Goal: Information Seeking & Learning: Check status

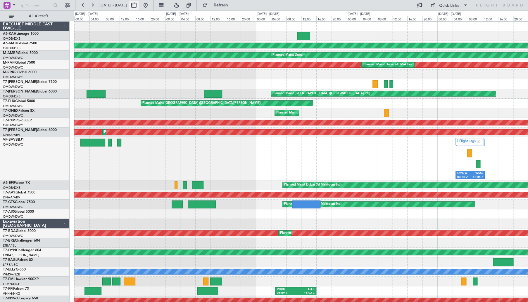
click at [138, 7] on button at bounding box center [133, 5] width 9 height 9
select select "8"
select select "2025"
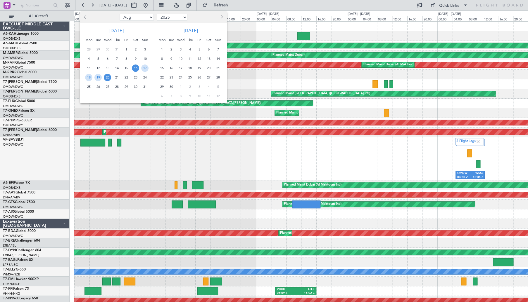
click at [85, 18] on span "Previous month" at bounding box center [86, 17] width 4 height 4
select select "5"
click at [109, 60] on span "7" at bounding box center [107, 58] width 7 height 7
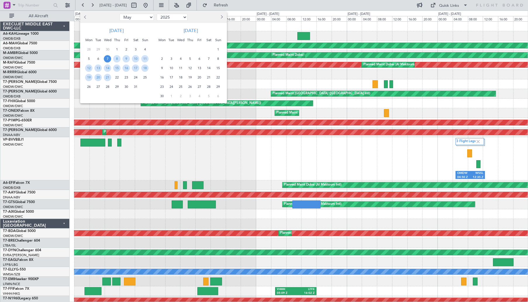
click at [107, 60] on span "7" at bounding box center [107, 58] width 7 height 7
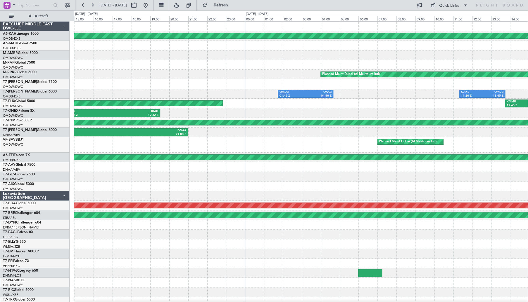
click at [472, 133] on div "OMDW 13:25 Z DNAA 21:00 Z Planned Maint [GEOGRAPHIC_DATA] (Al Maktoum Intl)" at bounding box center [300, 133] width 453 height 10
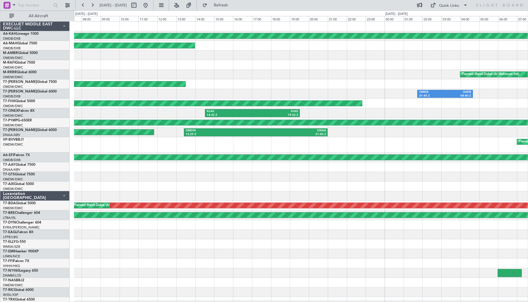
click at [320, 144] on div "Planned Maint [GEOGRAPHIC_DATA] (Al Bateen Executive) Planned Maint [GEOGRAPHIC…" at bounding box center [300, 198] width 453 height 353
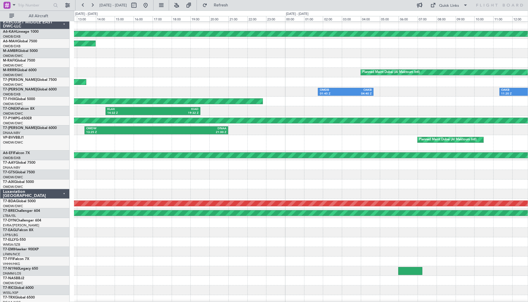
click at [183, 144] on div "Planned Maint Dubai (Al Maktoum Intl)" at bounding box center [300, 142] width 453 height 15
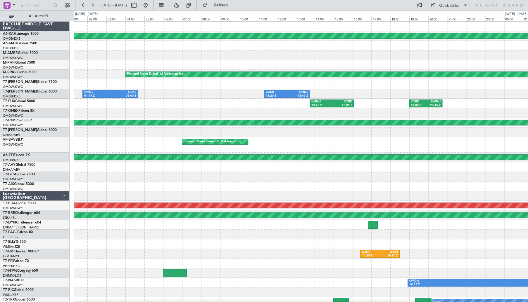
click at [298, 149] on div "Planned Maint Dubai (Al Maktoum Intl) OMDW 03:54 Z EDDB 11:37 Z" at bounding box center [300, 144] width 453 height 15
click at [152, 9] on fb-range-datepicker "[DATE] - [DATE]" at bounding box center [114, 5] width 78 height 11
click at [138, 4] on button at bounding box center [133, 5] width 9 height 9
select select "5"
select select "2025"
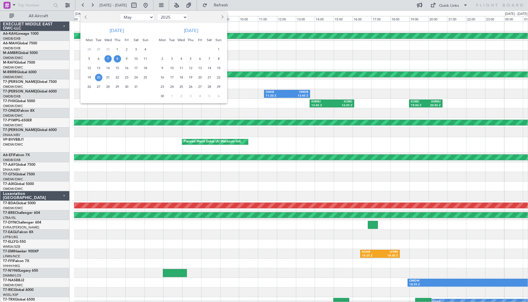
click at [100, 79] on span "20" at bounding box center [98, 77] width 7 height 7
click at [107, 78] on span "21" at bounding box center [107, 77] width 7 height 7
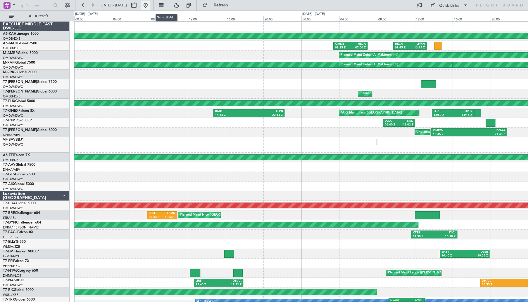
click at [150, 5] on button at bounding box center [145, 5] width 9 height 9
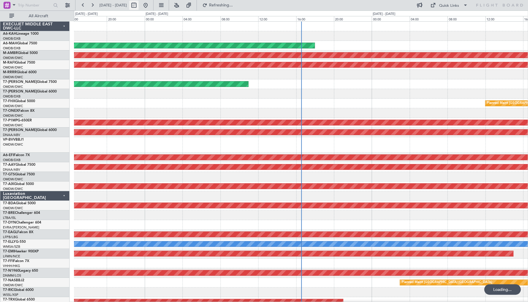
click at [138, 5] on button at bounding box center [133, 5] width 9 height 9
select select "9"
select select "2025"
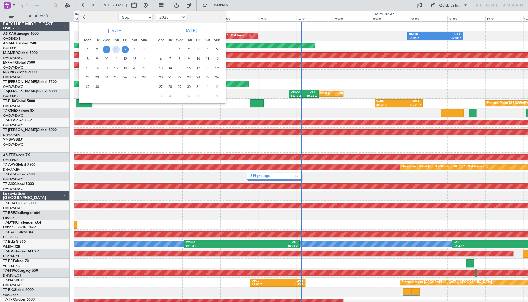
click at [85, 18] on span "Previous month" at bounding box center [85, 17] width 4 height 4
select select "8"
click at [109, 79] on span "20" at bounding box center [106, 77] width 7 height 7
click at [114, 78] on span "21" at bounding box center [115, 77] width 7 height 7
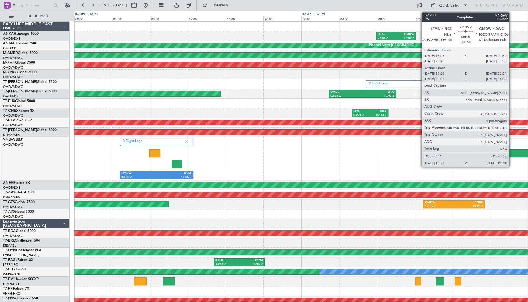
click at [511, 155] on div "19:30 Z" at bounding box center [502, 156] width 30 height 4
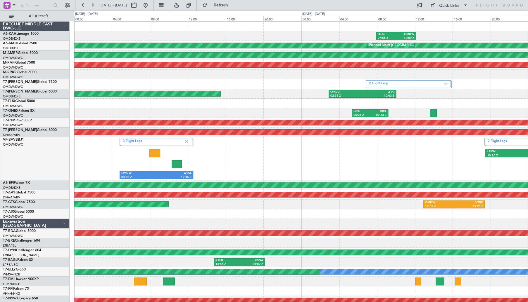
click at [402, 170] on div "3 Flight Legs 2 Flight Legs OMDW 04:50 Z WSSL 12:35 Z LFMN 19:30 Z OMDW 02:10 Z…" at bounding box center [300, 158] width 453 height 43
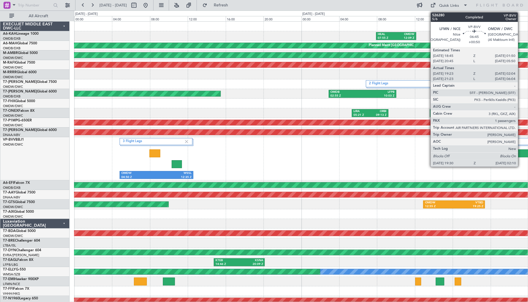
click at [520, 155] on div "02:10 Z" at bounding box center [532, 156] width 30 height 4
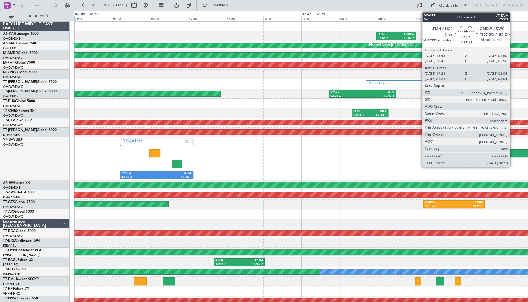
click at [512, 152] on div "LFMN" at bounding box center [502, 152] width 30 height 4
